Goal: Consume media (video, audio): Consume media (video, audio)

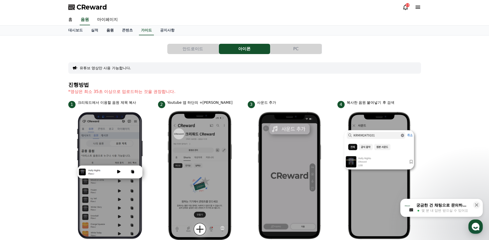
click at [108, 31] on link "음원" at bounding box center [109, 31] width 15 height 10
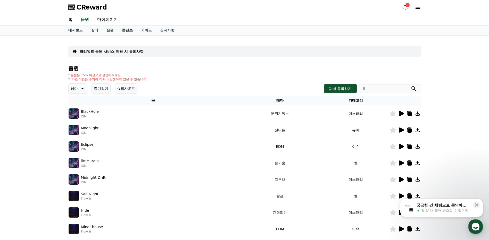
click at [399, 195] on icon at bounding box center [401, 196] width 6 height 6
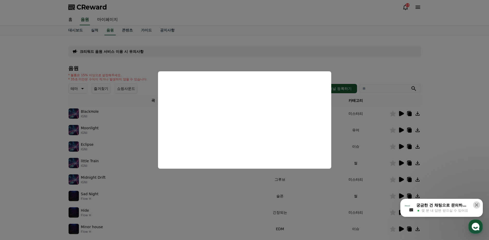
click at [477, 205] on icon at bounding box center [476, 204] width 5 height 5
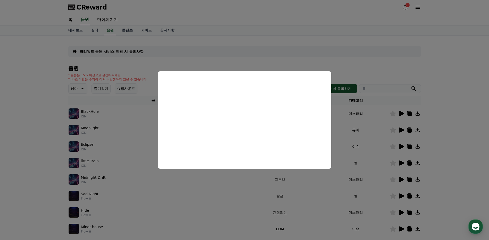
click at [444, 107] on button "close modal" at bounding box center [244, 120] width 489 height 240
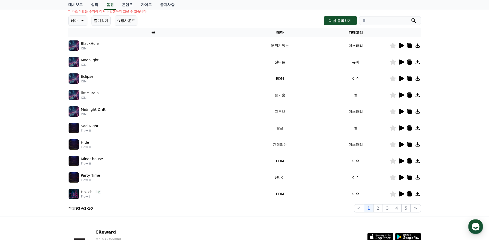
scroll to position [77, 0]
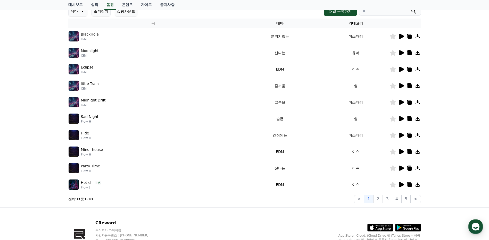
click at [400, 36] on icon at bounding box center [401, 36] width 5 height 5
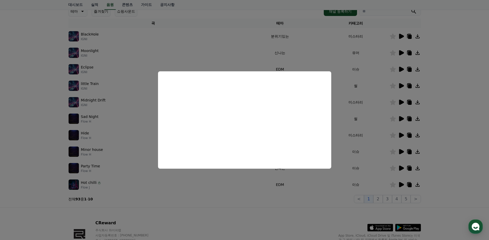
click at [449, 70] on button "close modal" at bounding box center [244, 120] width 489 height 240
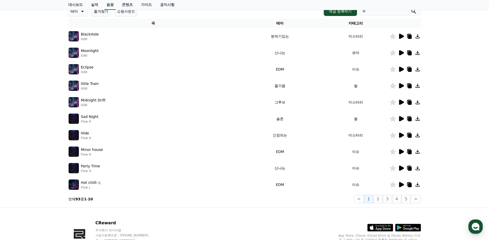
click at [400, 134] on icon at bounding box center [401, 135] width 5 height 5
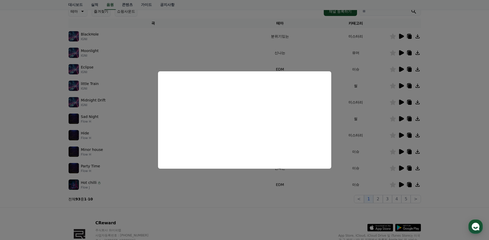
click at [446, 117] on button "close modal" at bounding box center [244, 120] width 489 height 240
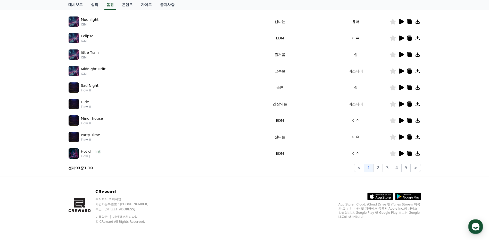
scroll to position [109, 0]
click at [400, 152] on icon at bounding box center [401, 153] width 5 height 5
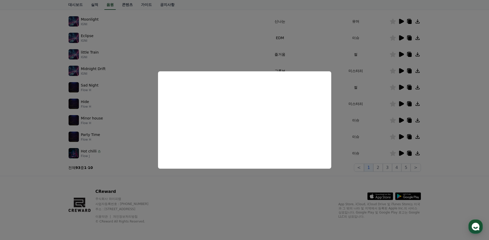
click at [445, 126] on button "close modal" at bounding box center [244, 120] width 489 height 240
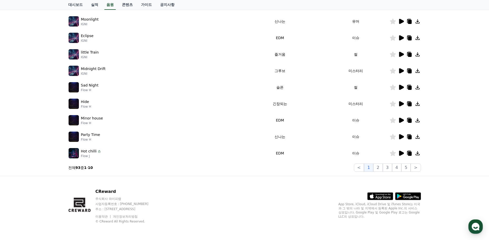
scroll to position [57, 0]
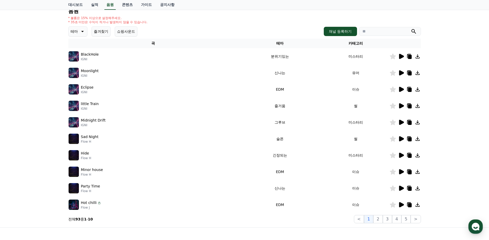
click at [402, 57] on icon at bounding box center [401, 56] width 5 height 5
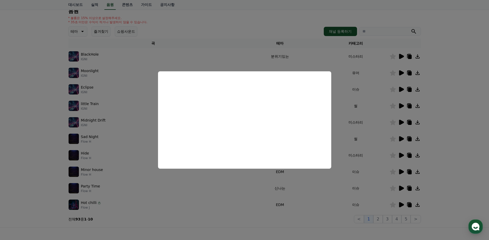
click at [83, 30] on button "close modal" at bounding box center [244, 120] width 489 height 240
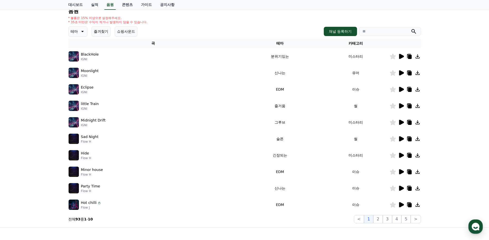
click at [84, 33] on icon at bounding box center [82, 31] width 6 height 6
click at [78, 66] on button "잔잔한" at bounding box center [76, 65] width 15 height 11
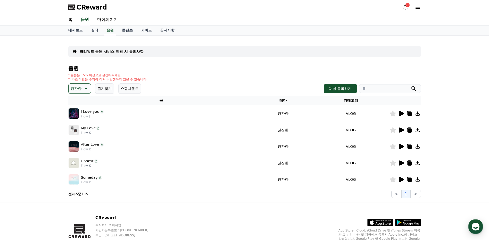
click at [402, 113] on icon at bounding box center [401, 113] width 5 height 5
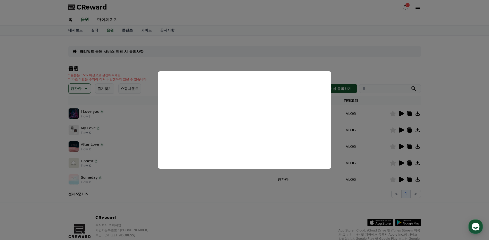
click at [401, 131] on button "close modal" at bounding box center [244, 120] width 489 height 240
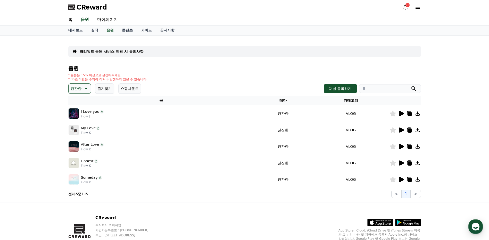
click at [401, 131] on icon at bounding box center [401, 130] width 5 height 5
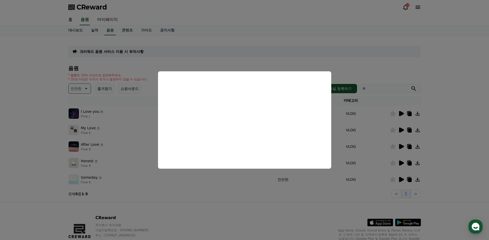
click at [446, 119] on button "close modal" at bounding box center [244, 120] width 489 height 240
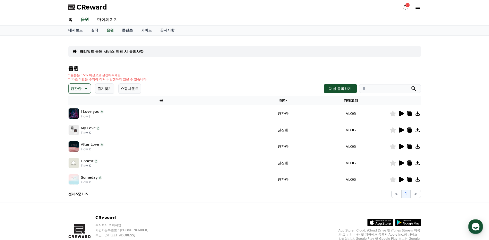
click at [399, 147] on icon at bounding box center [401, 146] width 5 height 5
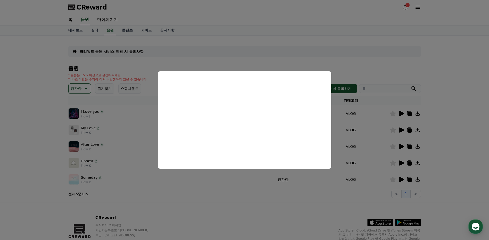
drag, startPoint x: 441, startPoint y: 144, endPoint x: 435, endPoint y: 148, distance: 7.3
click at [441, 145] on button "close modal" at bounding box center [244, 120] width 489 height 240
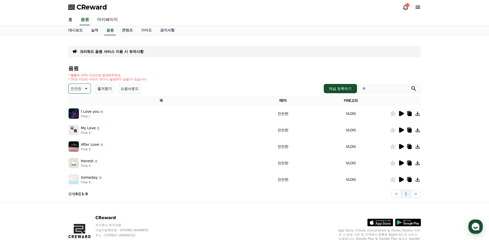
click at [401, 163] on icon at bounding box center [401, 163] width 5 height 5
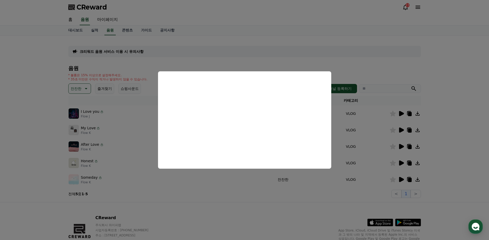
click at [402, 179] on button "close modal" at bounding box center [244, 120] width 489 height 240
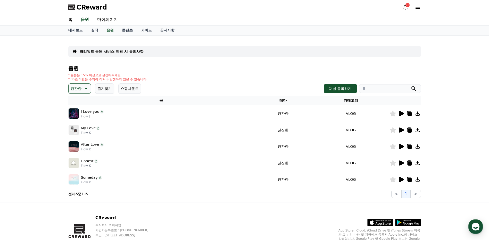
click at [402, 179] on icon at bounding box center [401, 179] width 5 height 5
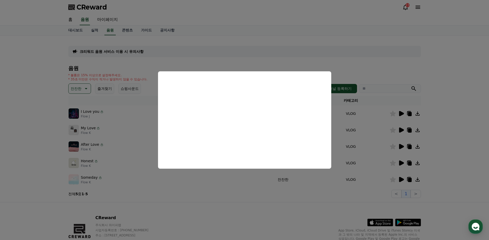
click at [402, 162] on button "close modal" at bounding box center [244, 120] width 489 height 240
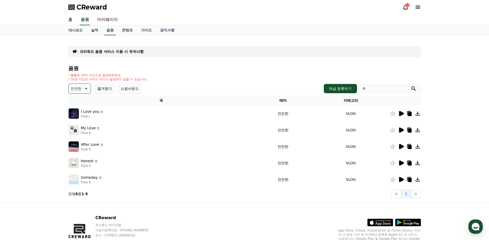
click at [401, 164] on icon at bounding box center [401, 163] width 5 height 5
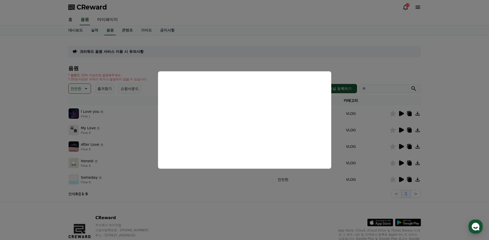
click at [401, 147] on button "close modal" at bounding box center [244, 120] width 489 height 240
click at [401, 147] on icon at bounding box center [401, 146] width 5 height 5
click at [452, 159] on button "close modal" at bounding box center [244, 120] width 489 height 240
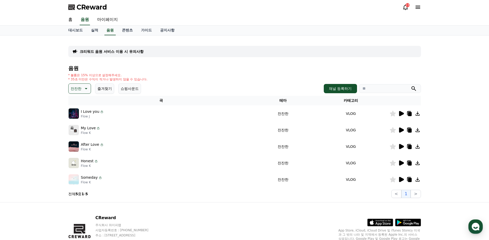
click at [417, 148] on icon at bounding box center [417, 147] width 4 height 4
